Goal: Navigation & Orientation: Find specific page/section

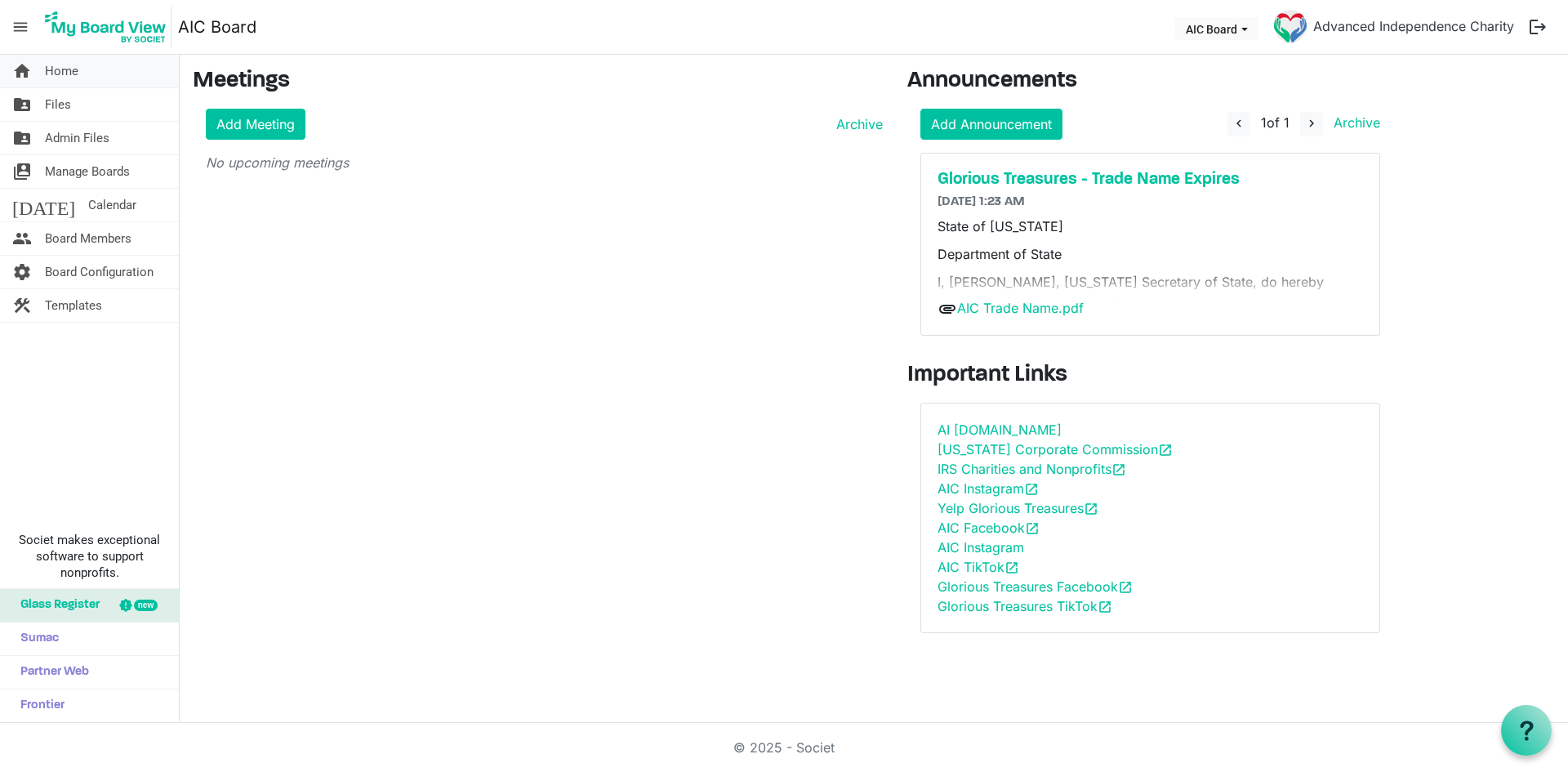
click at [78, 68] on span "Home" at bounding box center [62, 71] width 34 height 33
click at [69, 103] on span "Files" at bounding box center [58, 104] width 26 height 33
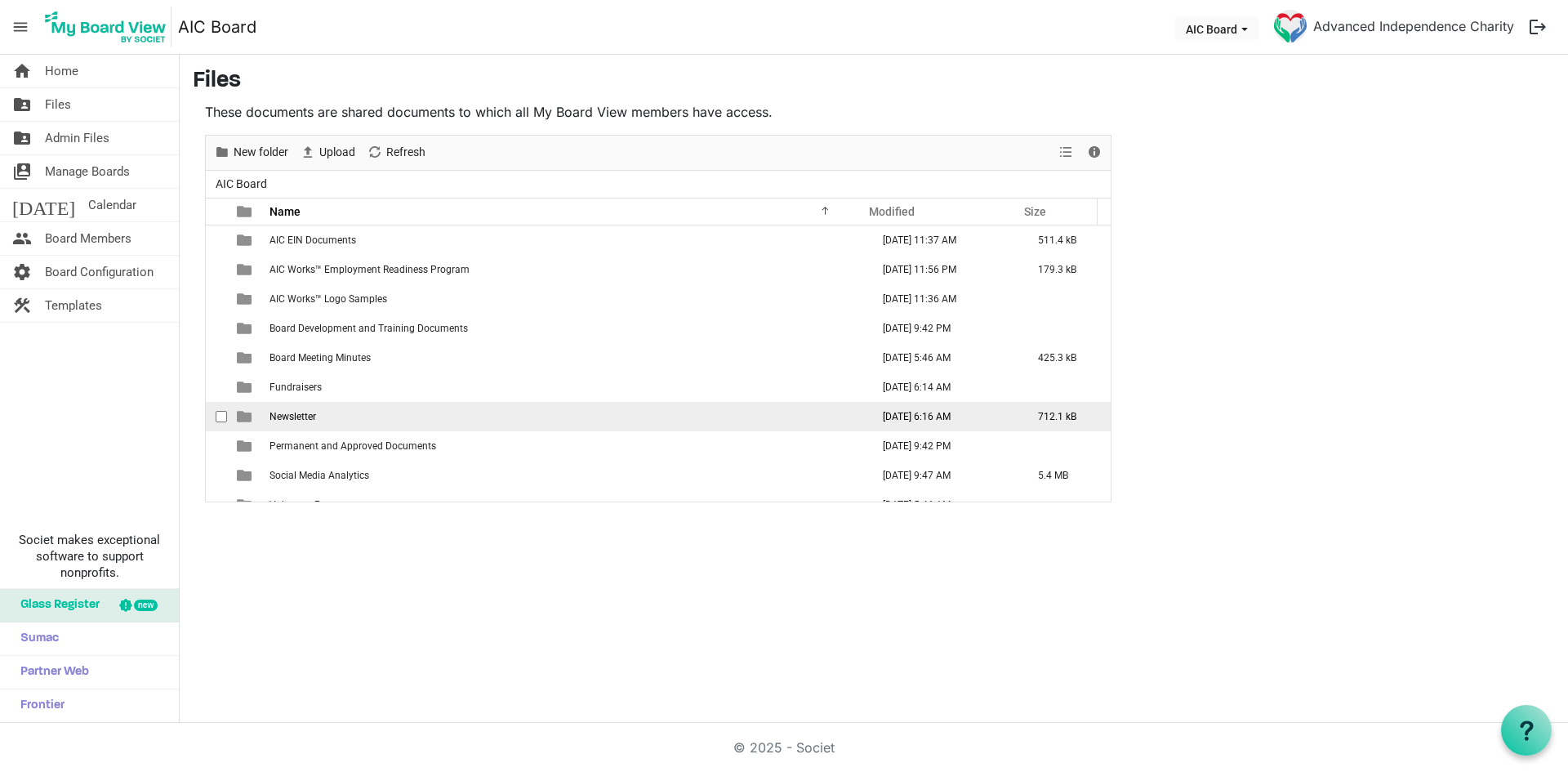
click at [313, 414] on span "Newsletter" at bounding box center [292, 416] width 47 height 11
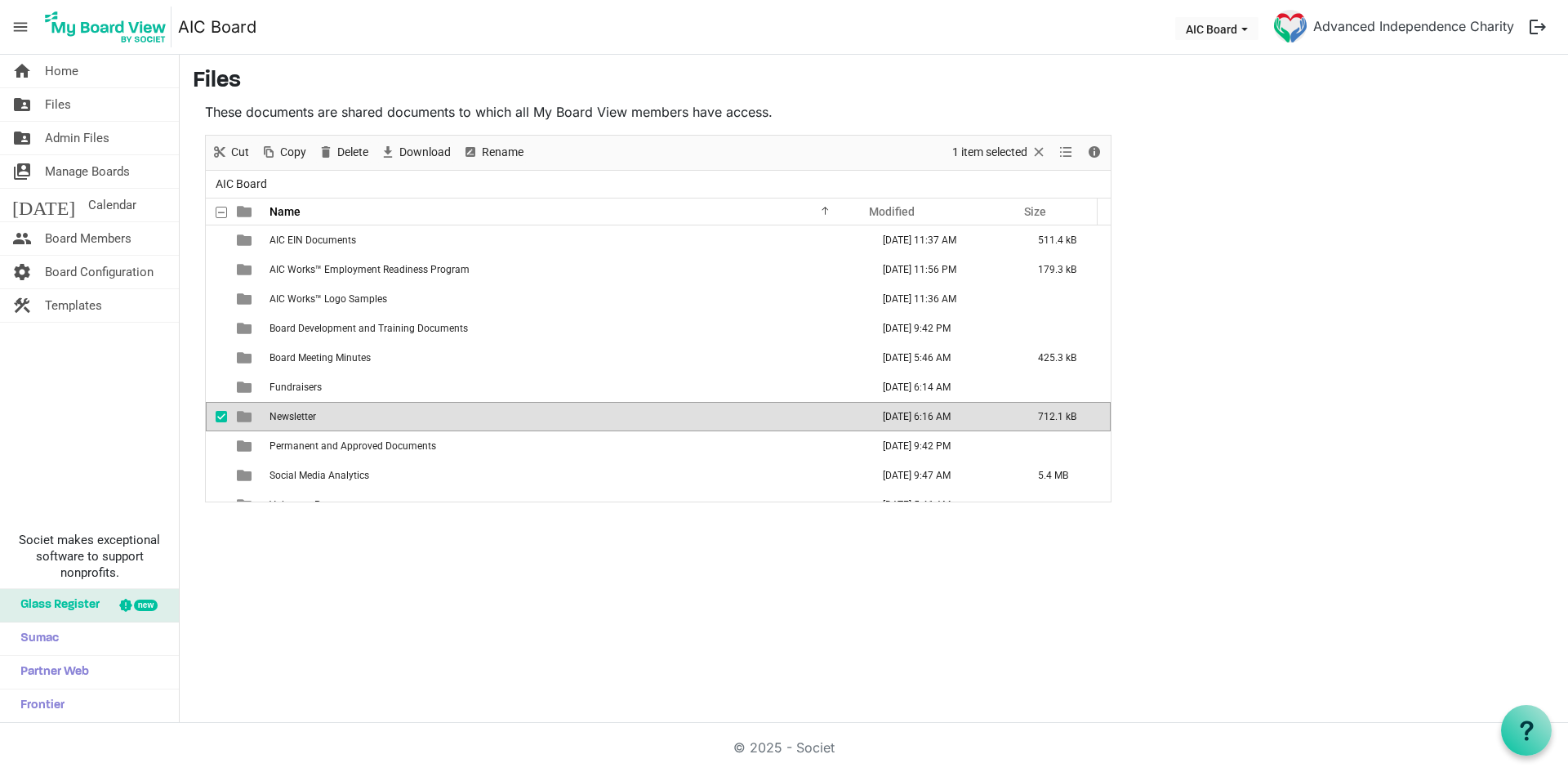
click at [310, 416] on span "Newsletter" at bounding box center [292, 416] width 47 height 11
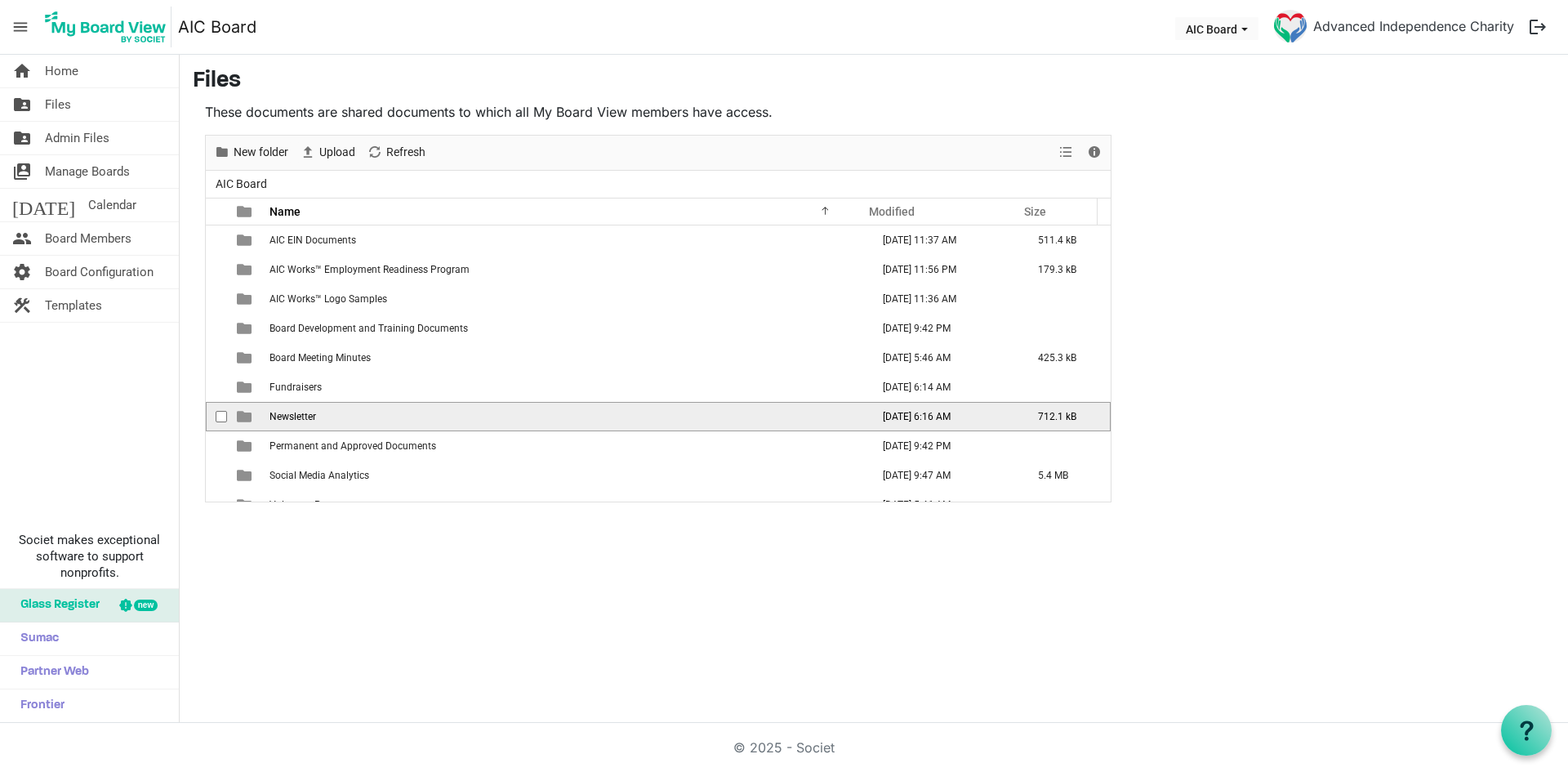
click at [310, 416] on span "Newsletter" at bounding box center [292, 416] width 47 height 11
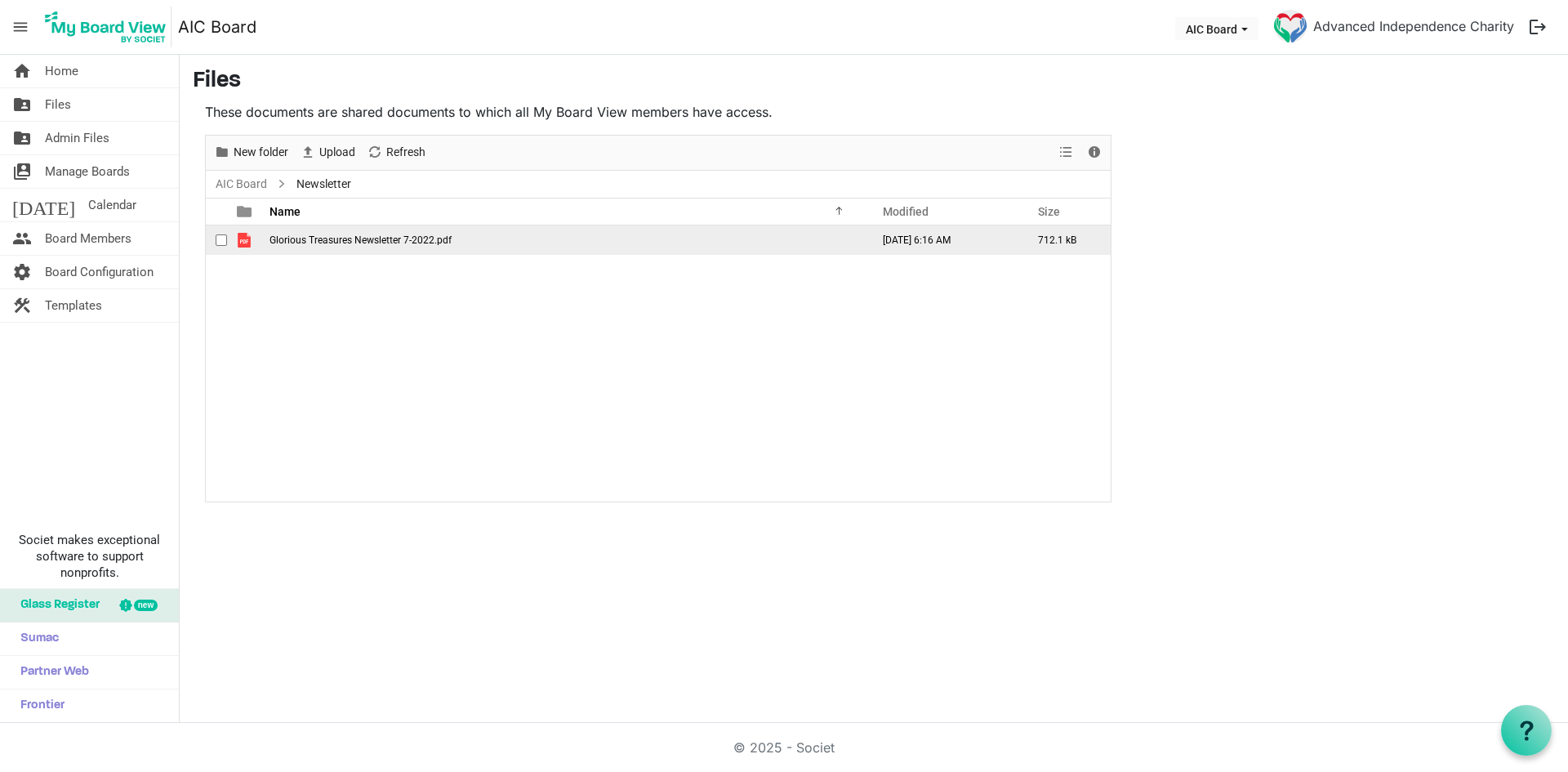
click at [319, 242] on span "Glorious Treasures Newsletter 7-2022.pdf" at bounding box center [360, 240] width 182 height 11
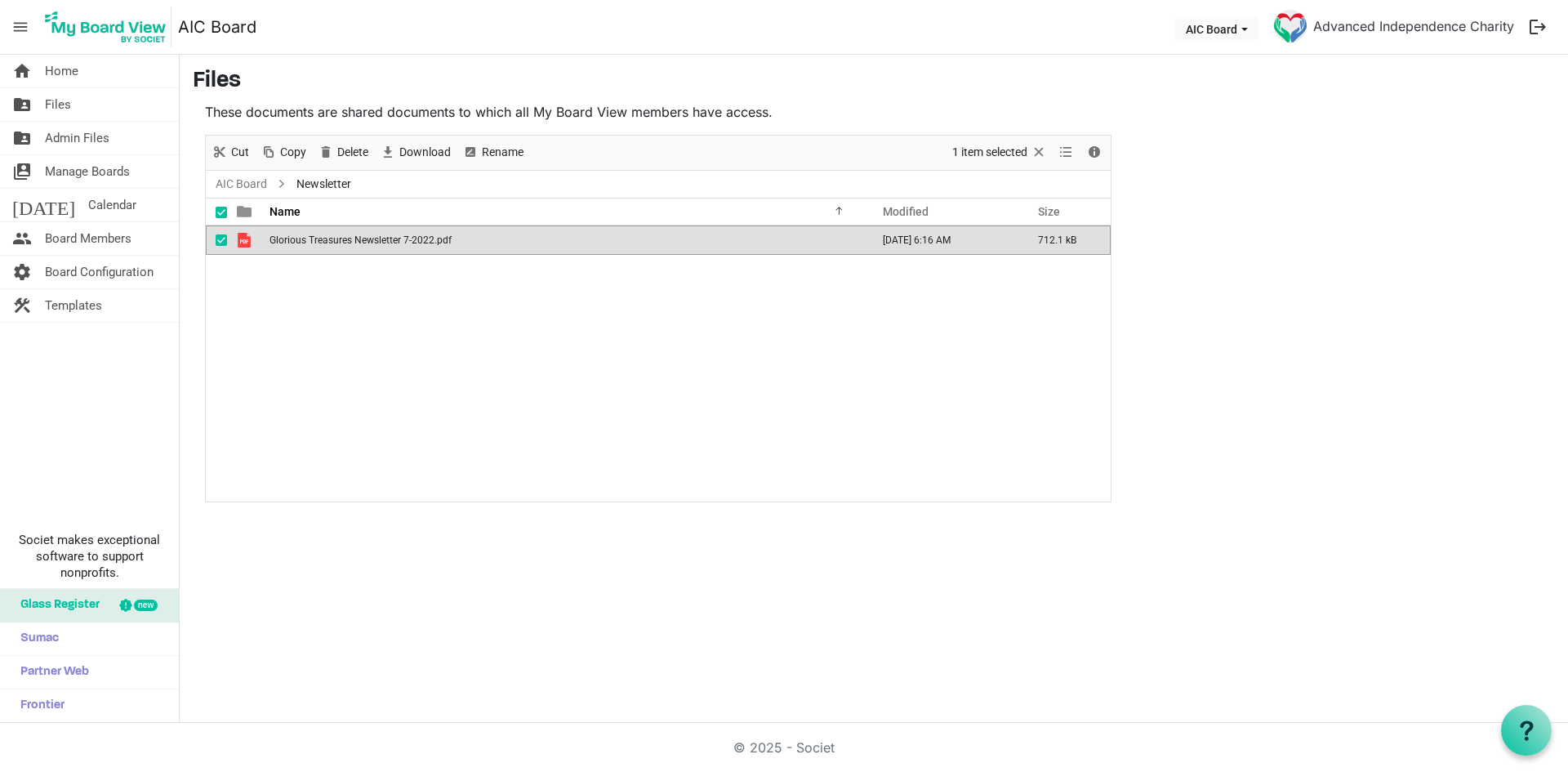
click at [366, 247] on td "Glorious Treasures Newsletter 7-2022.pdf" at bounding box center [564, 240] width 601 height 30
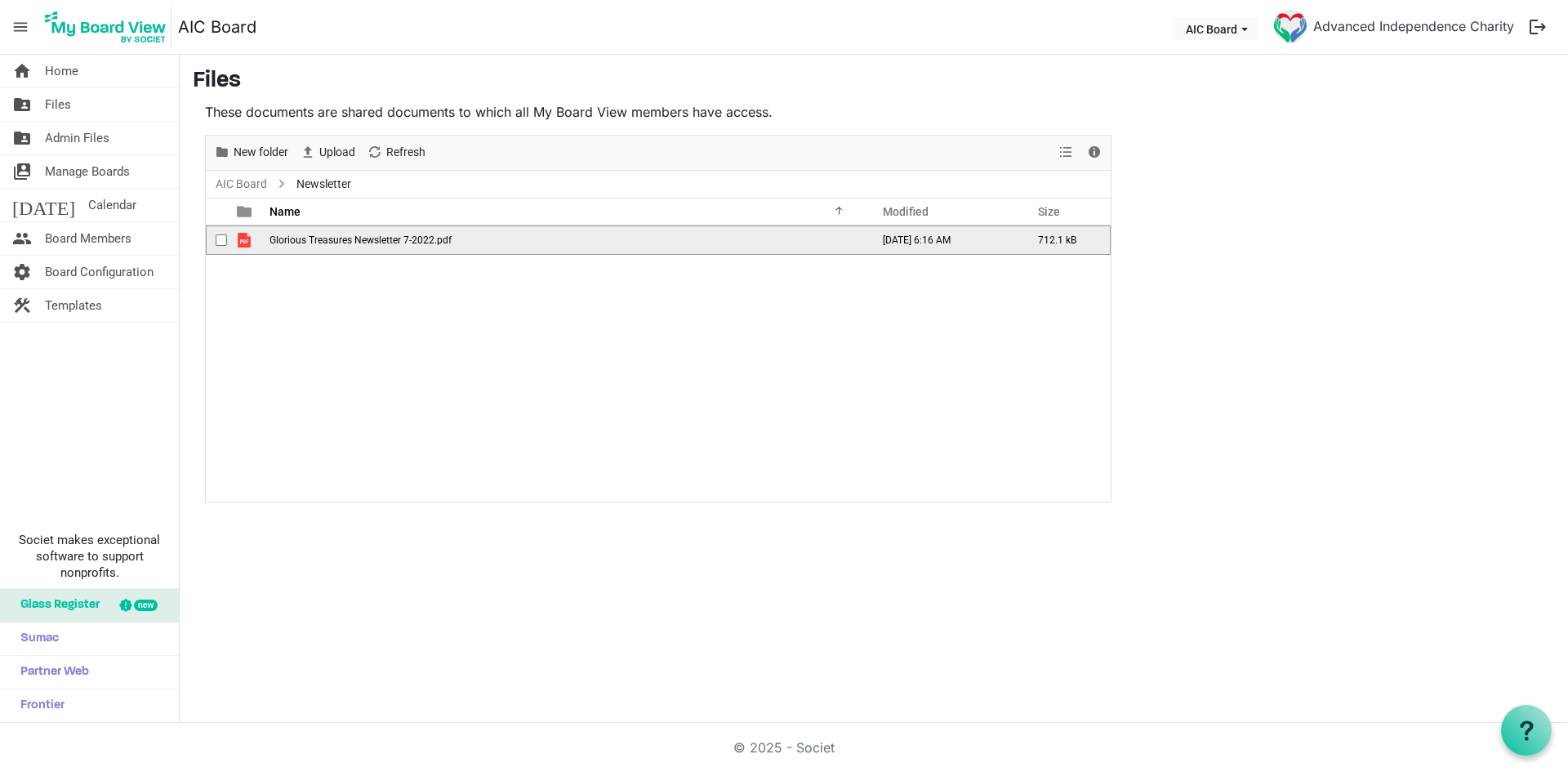
click at [366, 247] on td "Glorious Treasures Newsletter 7-2022.pdf" at bounding box center [564, 240] width 601 height 30
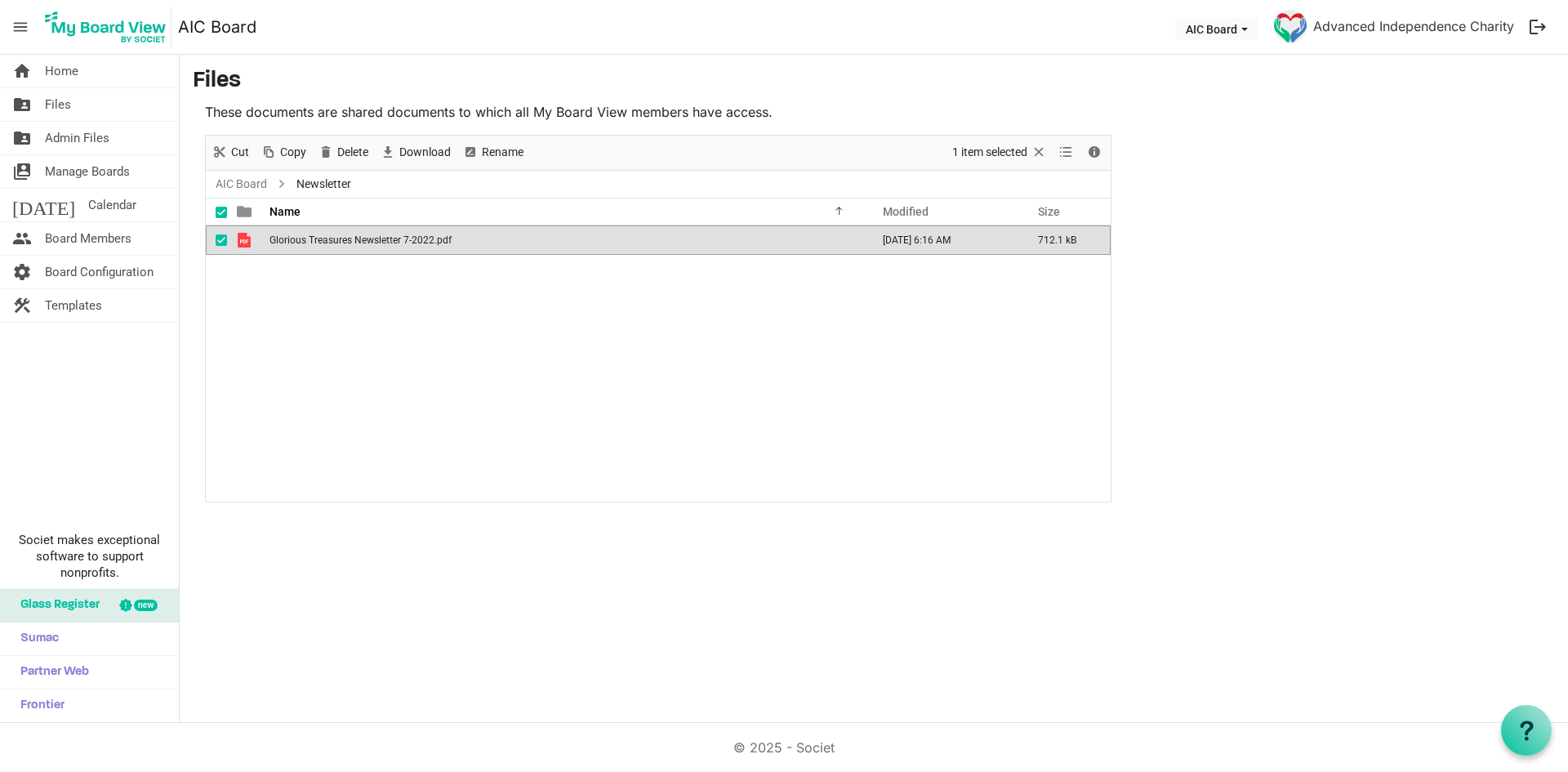
click at [366, 247] on td "Glorious Treasures Newsletter 7-2022.pdf" at bounding box center [564, 240] width 601 height 30
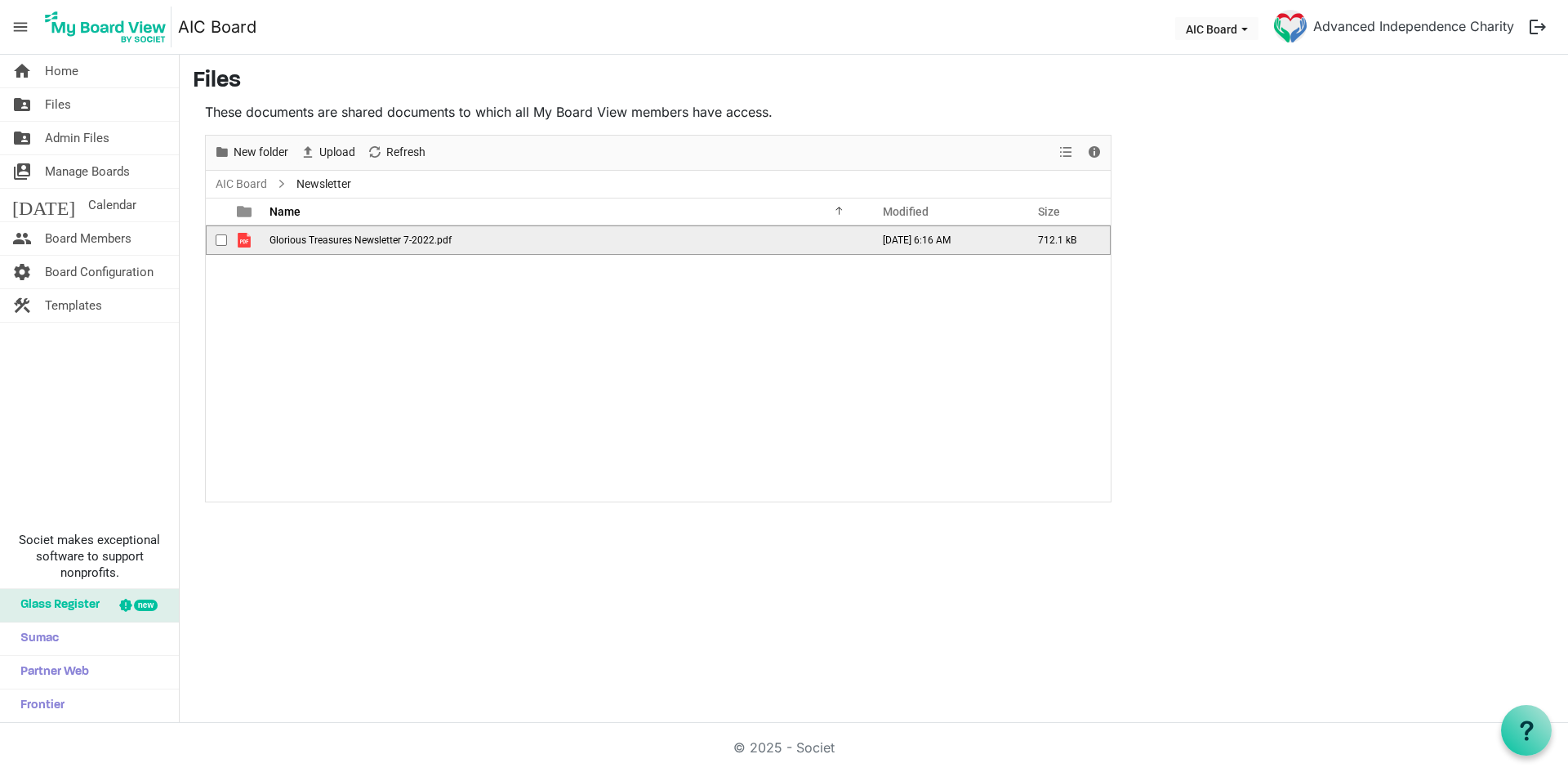
click at [366, 247] on td "Glorious Treasures Newsletter 7-2022.pdf" at bounding box center [564, 240] width 601 height 30
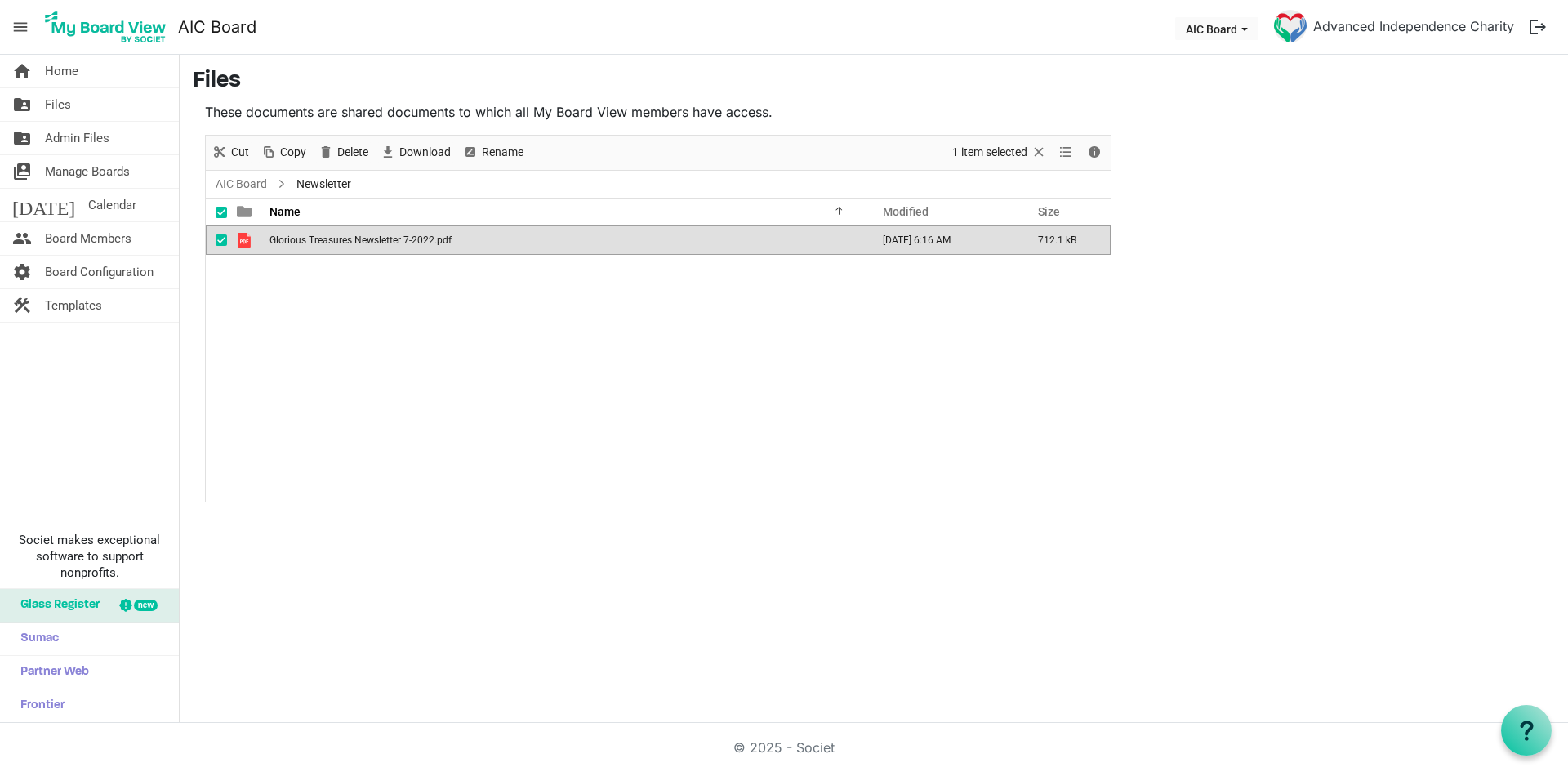
click at [369, 247] on td "Glorious Treasures Newsletter 7-2022.pdf" at bounding box center [564, 240] width 601 height 30
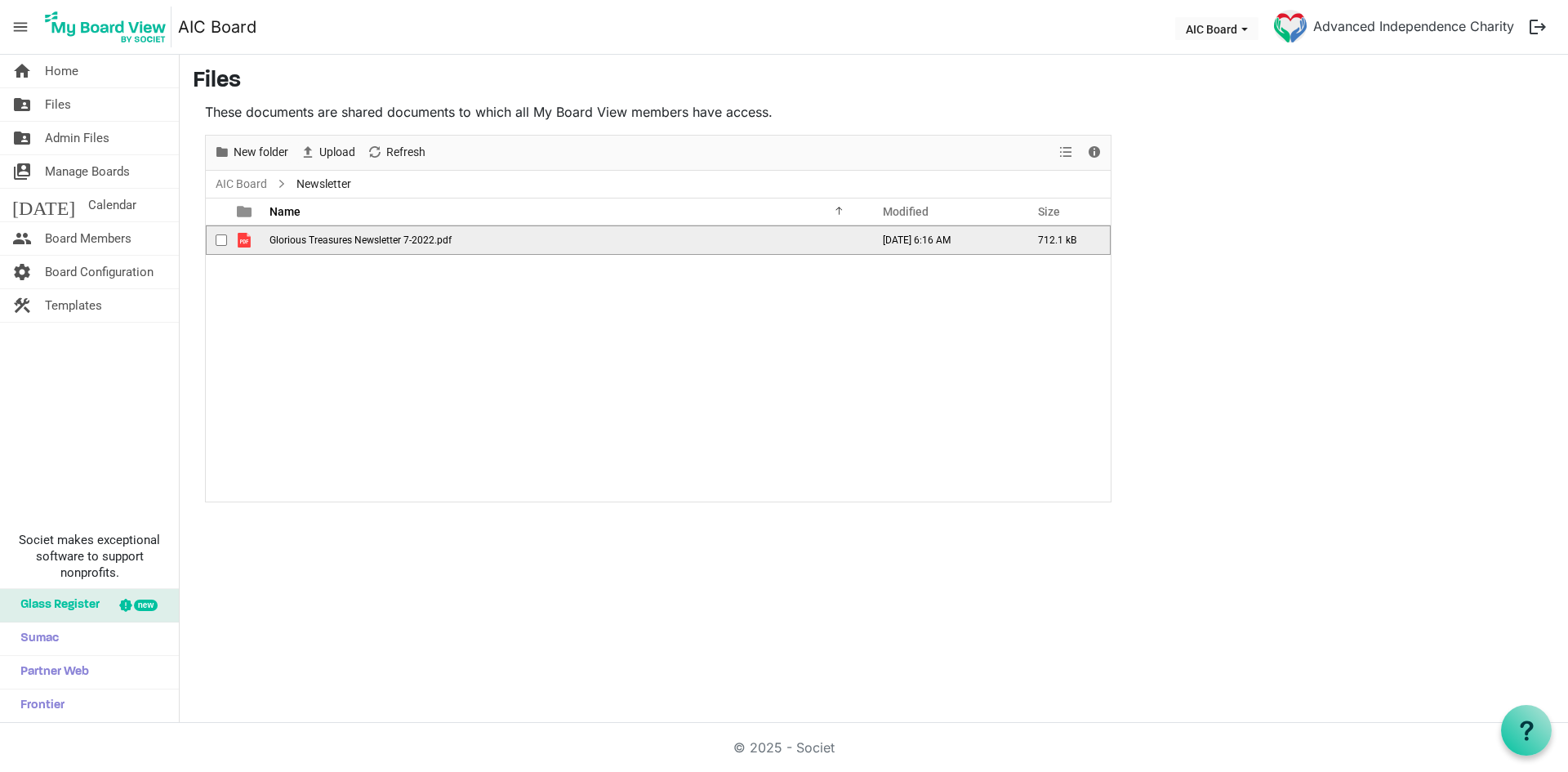
click at [369, 247] on td "Glorious Treasures Newsletter 7-2022.pdf" at bounding box center [564, 240] width 601 height 30
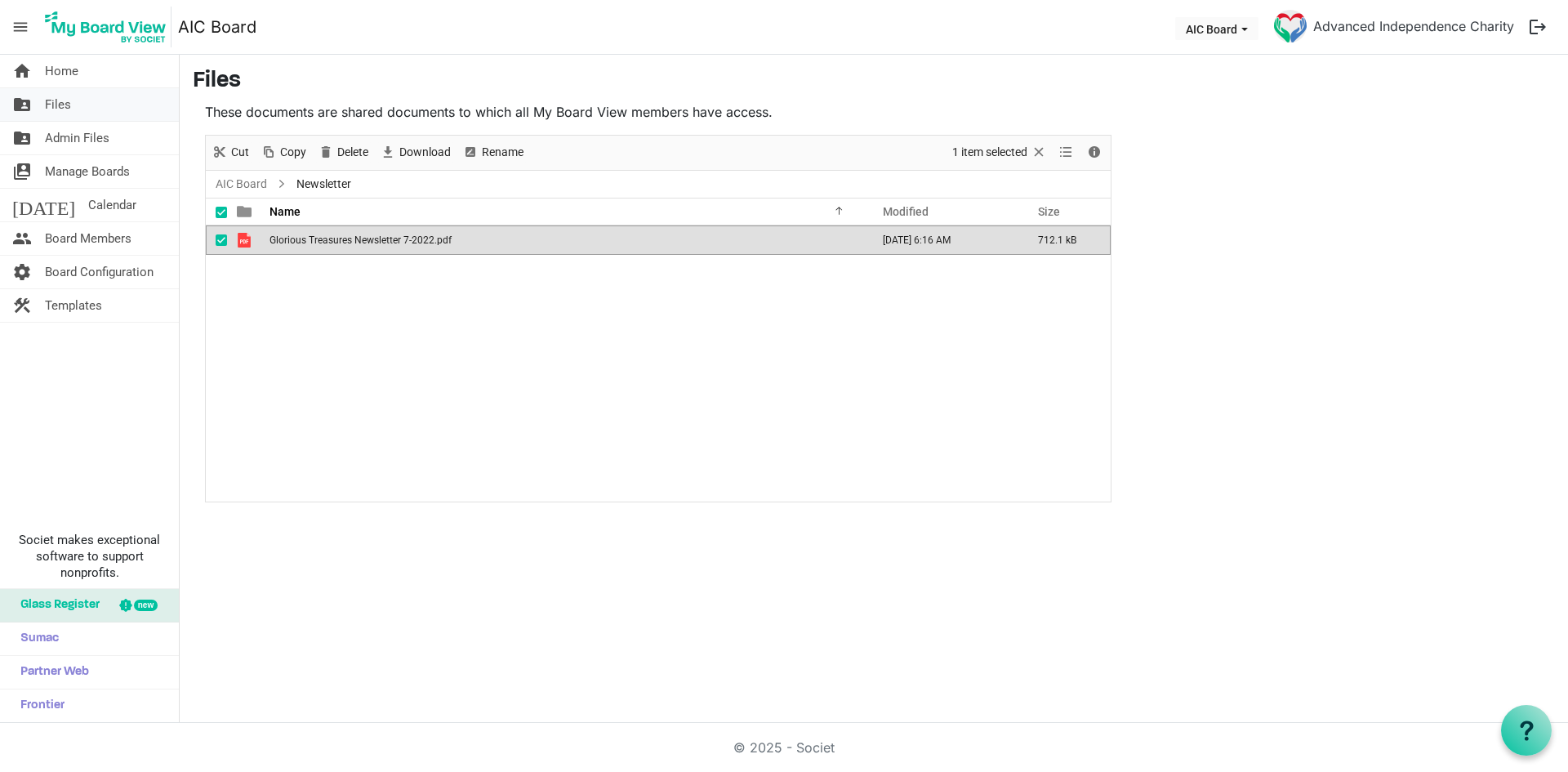
click at [68, 100] on span "Files" at bounding box center [58, 104] width 26 height 33
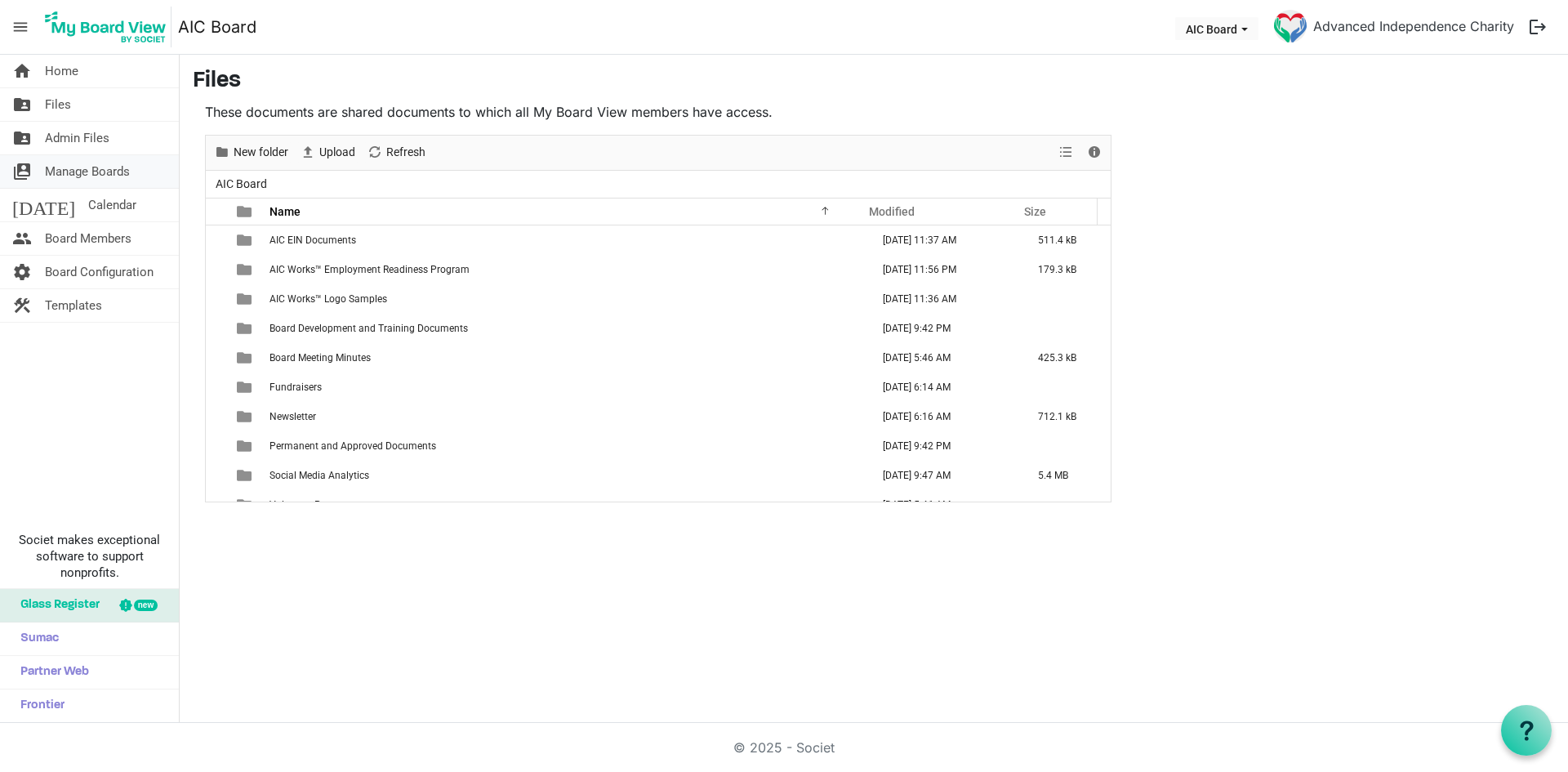
click at [80, 173] on span "Manage Boards" at bounding box center [87, 171] width 85 height 33
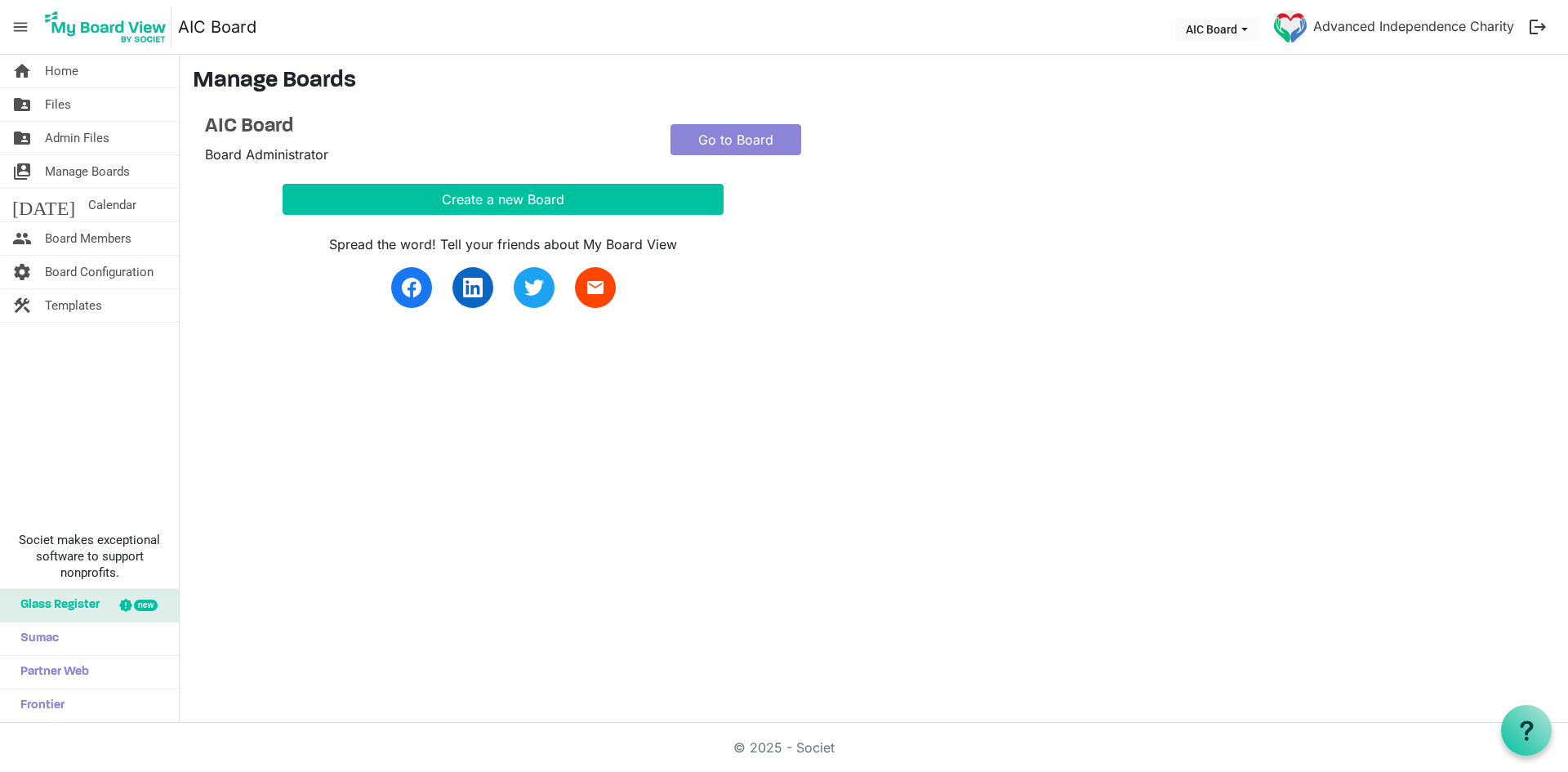
click at [1049, 376] on div "home Home folder_shared Files folder_shared Admin Files switch_account Manage B…" at bounding box center [784, 389] width 1568 height 668
